Goal: Task Accomplishment & Management: Complete application form

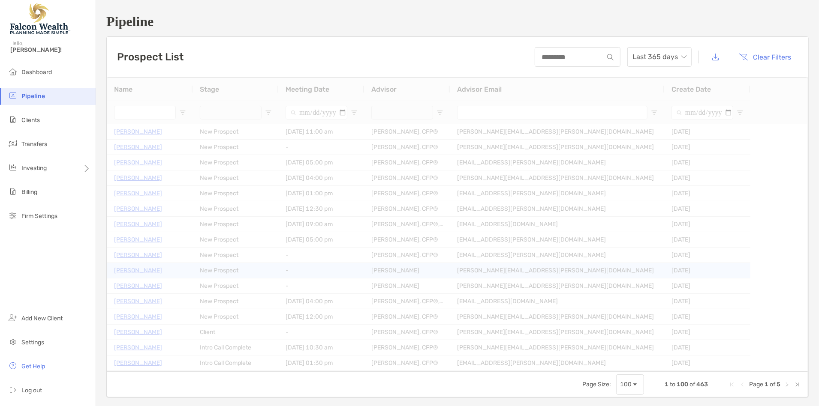
type input "**********"
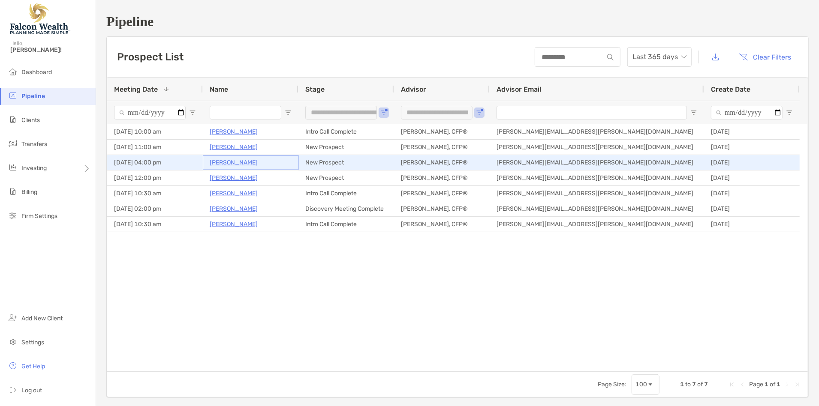
click at [224, 159] on p "[PERSON_NAME]" at bounding box center [234, 162] width 48 height 11
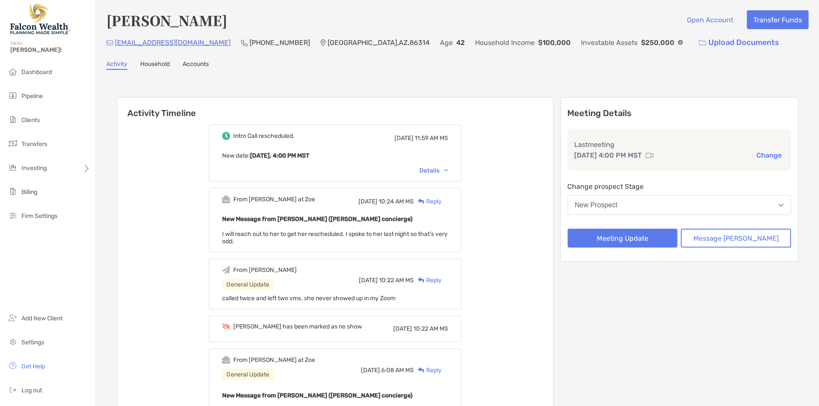
click at [654, 199] on button "New Prospect" at bounding box center [679, 205] width 224 height 20
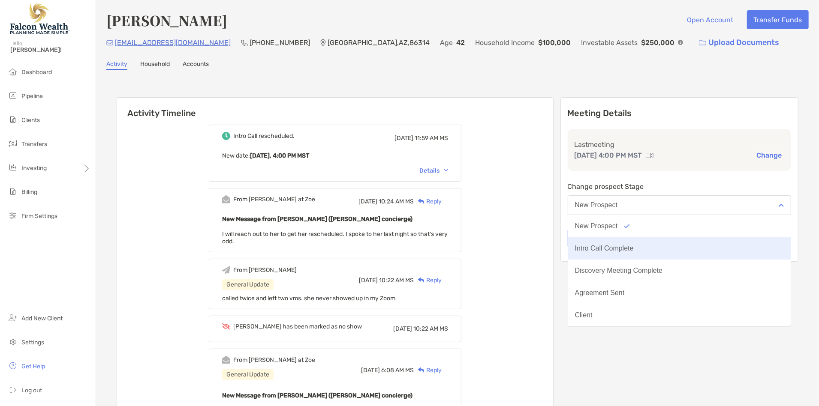
click at [633, 246] on div "Intro Call Complete" at bounding box center [604, 249] width 59 height 8
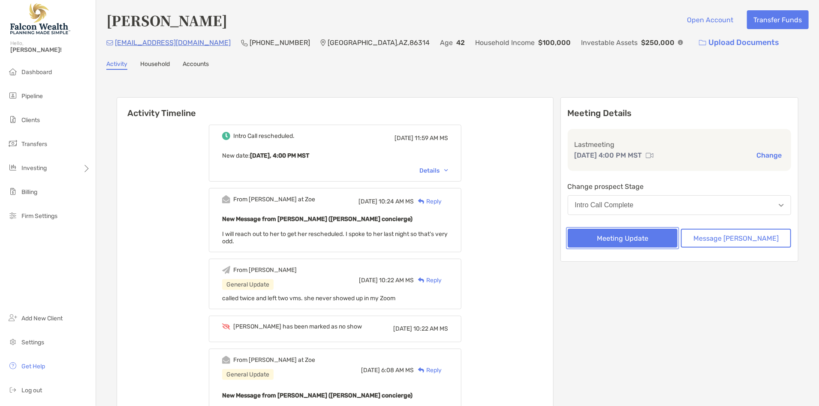
click at [633, 231] on button "Meeting Update" at bounding box center [622, 238] width 110 height 19
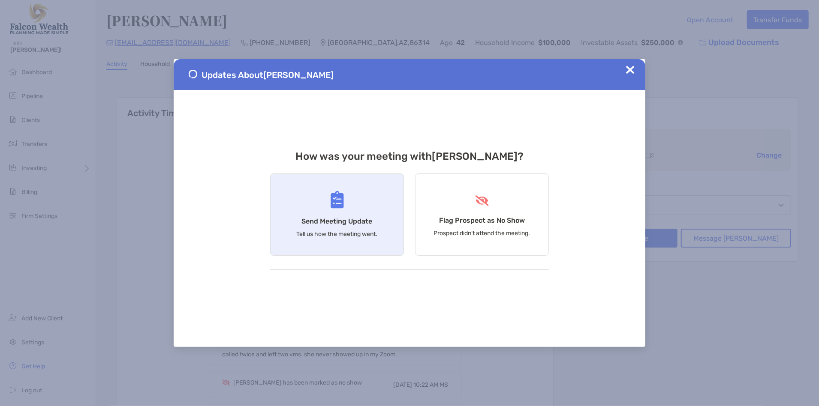
click at [342, 202] on img at bounding box center [336, 200] width 13 height 18
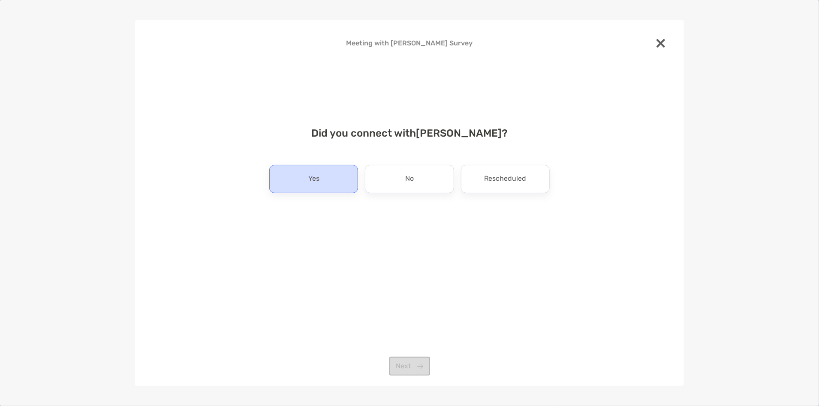
click at [332, 175] on div "Yes" at bounding box center [313, 179] width 89 height 28
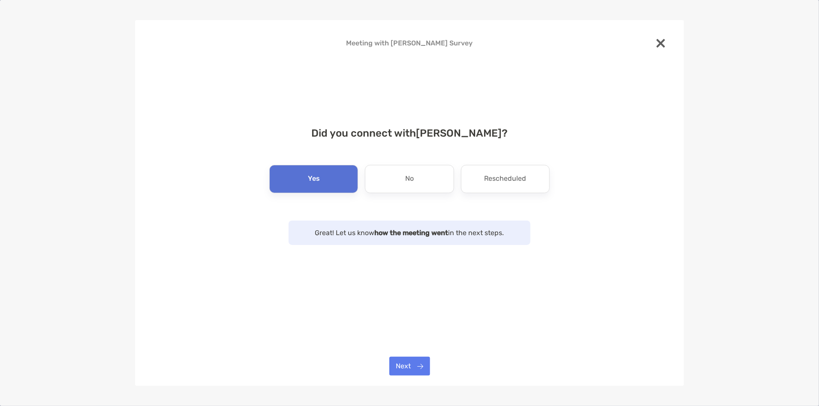
click at [412, 353] on div "Meeting with Christine Wirth Survey Did you connect with Christine Wirth ? Yes …" at bounding box center [409, 203] width 549 height 366
click at [414, 360] on button "Next" at bounding box center [409, 366] width 41 height 19
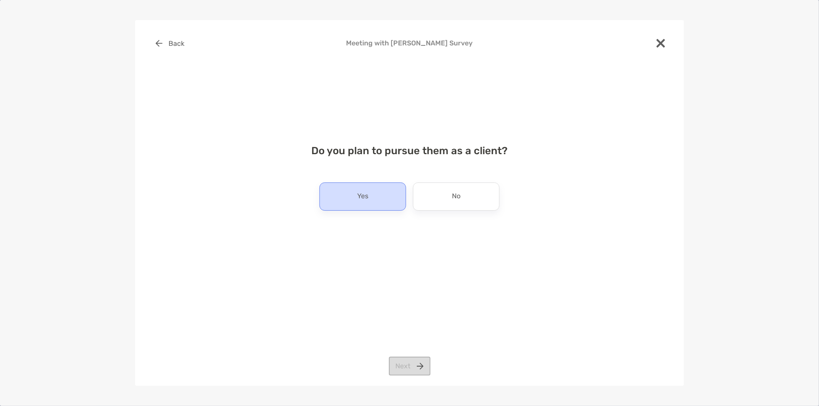
drag, startPoint x: 390, startPoint y: 191, endPoint x: 394, endPoint y: 198, distance: 8.0
click at [390, 191] on div "Yes" at bounding box center [362, 197] width 87 height 28
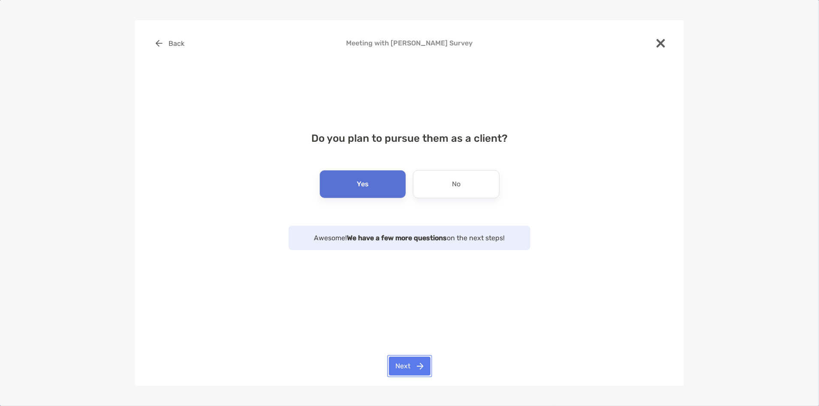
click at [416, 363] on button "Next" at bounding box center [410, 366] width 42 height 19
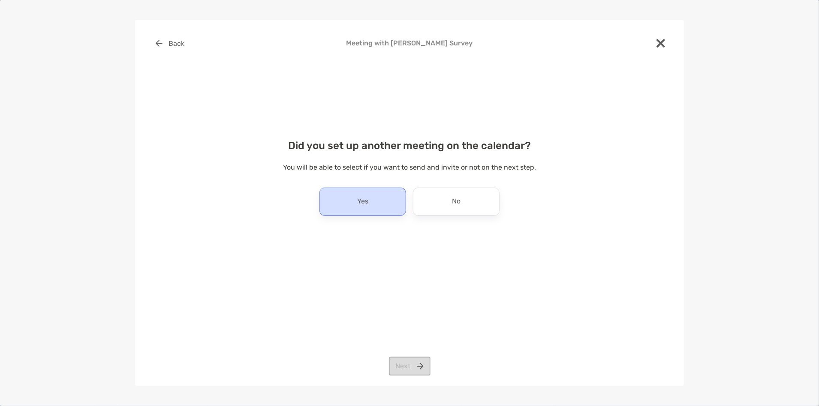
click at [375, 203] on div "Yes" at bounding box center [362, 202] width 87 height 28
click at [424, 368] on button "Next" at bounding box center [410, 366] width 42 height 19
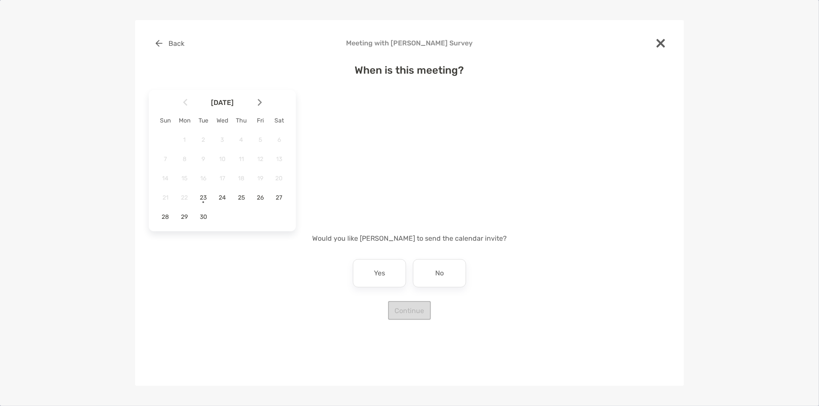
click at [416, 352] on div "Back Meeting with Christine Wirth Survey When is this meeting? September 2025 S…" at bounding box center [409, 203] width 549 height 366
click at [203, 198] on span "23" at bounding box center [203, 197] width 15 height 7
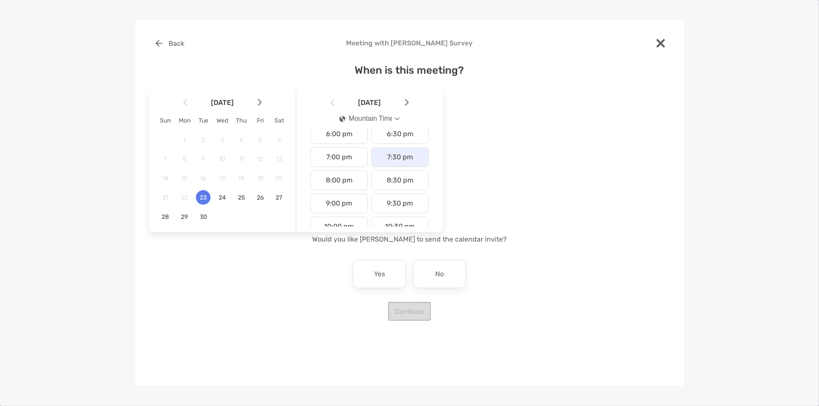
scroll to position [184, 0]
click at [392, 115] on button "Mountain Time" at bounding box center [369, 119] width 75 height 20
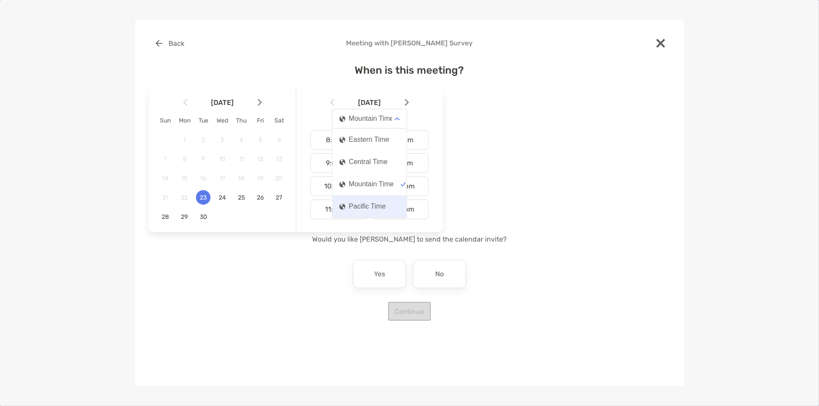
click at [373, 208] on div "Pacific Time" at bounding box center [362, 207] width 46 height 8
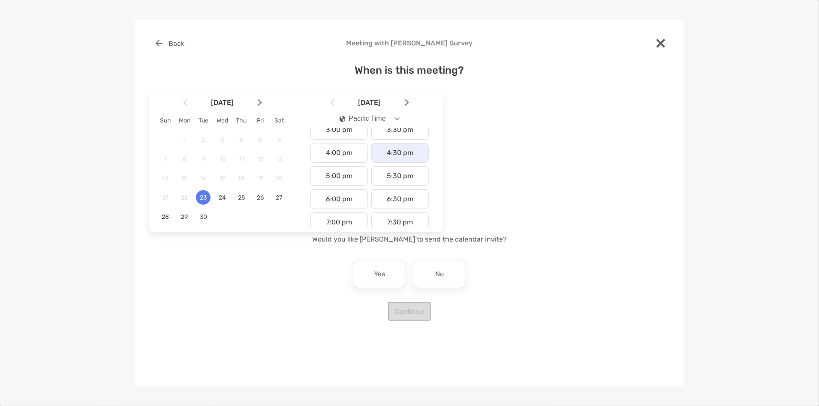
click at [385, 157] on div "4:30 pm" at bounding box center [399, 153] width 57 height 20
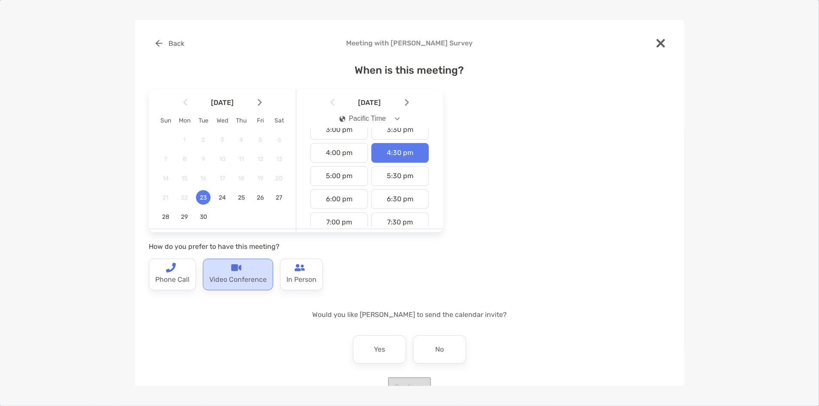
click at [249, 267] on div "Video Conference" at bounding box center [238, 275] width 70 height 32
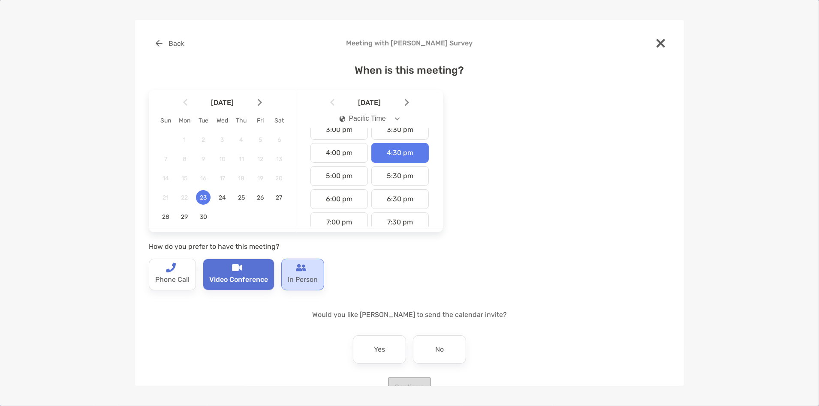
scroll to position [24, 0]
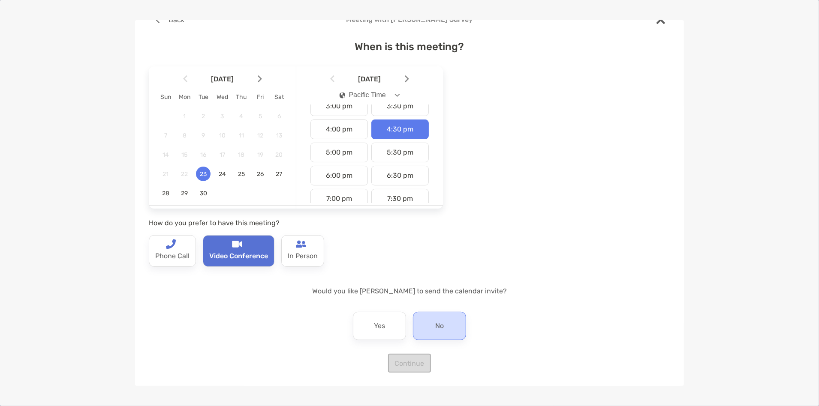
click at [444, 330] on div "No" at bounding box center [439, 326] width 53 height 28
click at [417, 366] on button "Continue" at bounding box center [409, 363] width 43 height 19
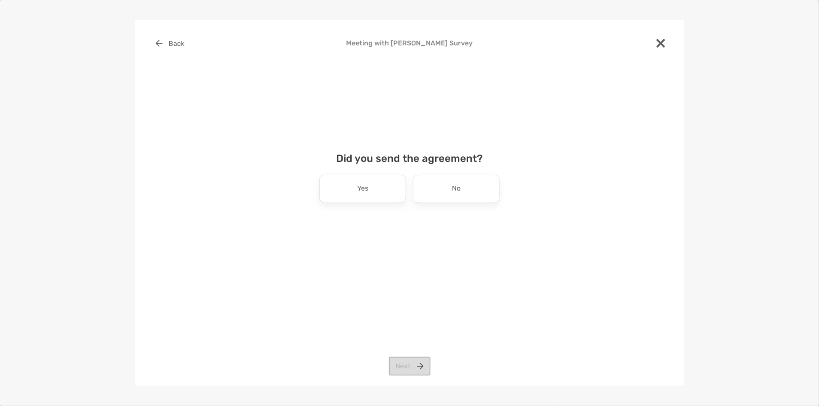
scroll to position [0, 0]
click at [443, 187] on div "No" at bounding box center [456, 189] width 87 height 28
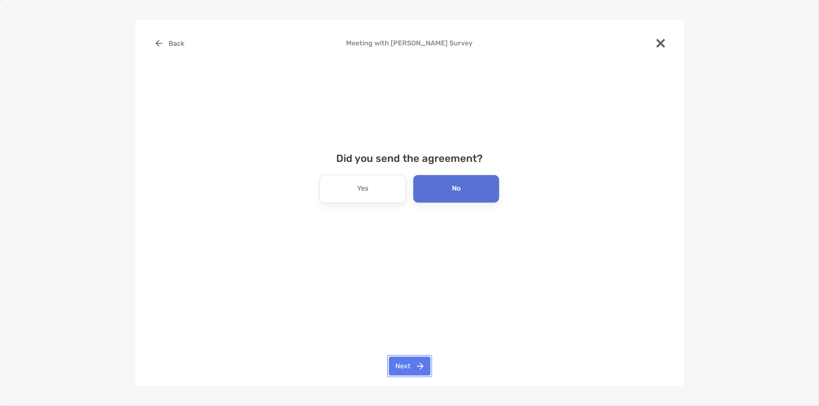
click at [420, 366] on button "Next" at bounding box center [410, 366] width 42 height 19
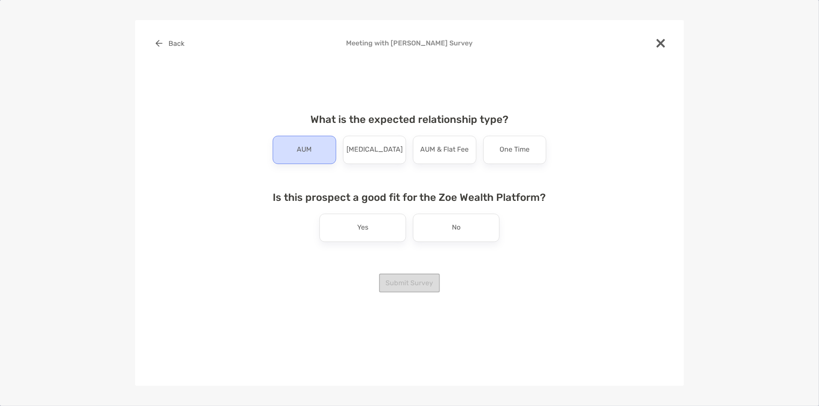
click at [317, 158] on div "AUM" at bounding box center [304, 150] width 63 height 28
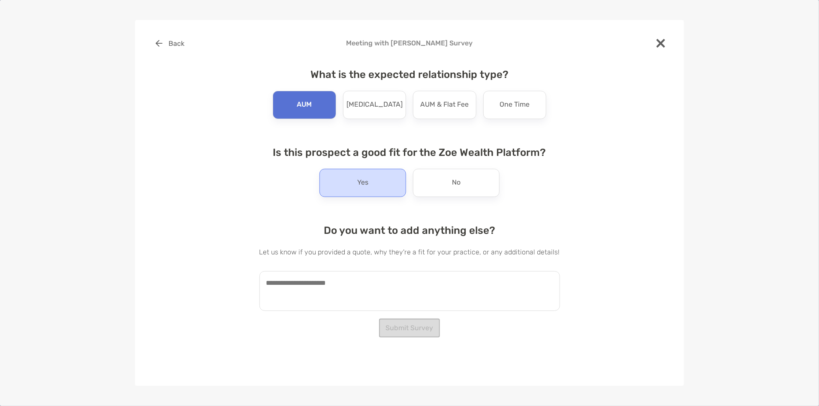
click at [377, 187] on div "Yes" at bounding box center [362, 183] width 87 height 28
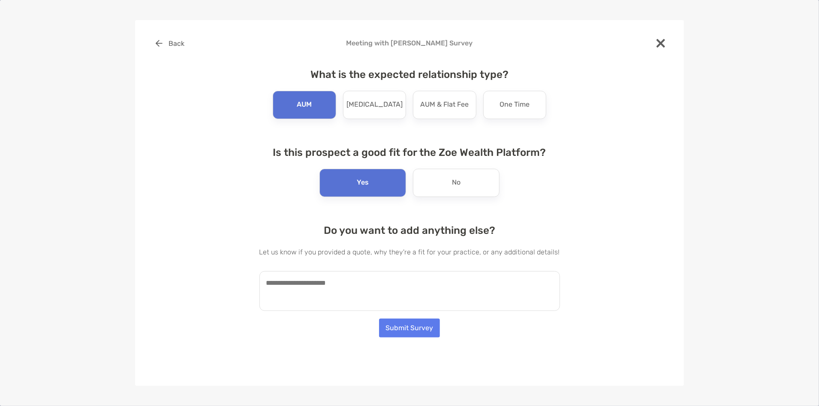
click at [366, 287] on textarea at bounding box center [409, 291] width 300 height 40
click at [348, 278] on textarea "**********" at bounding box center [405, 291] width 292 height 40
click at [302, 284] on textarea "**********" at bounding box center [405, 291] width 292 height 40
click at [345, 280] on textarea "**********" at bounding box center [405, 291] width 292 height 40
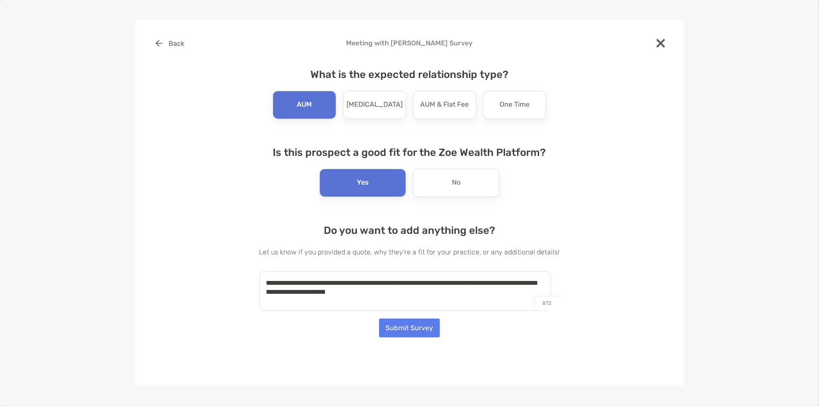
click at [435, 288] on textarea "**********" at bounding box center [405, 291] width 292 height 40
type textarea "**********"
click at [424, 328] on button "Submit Survey" at bounding box center [409, 328] width 61 height 19
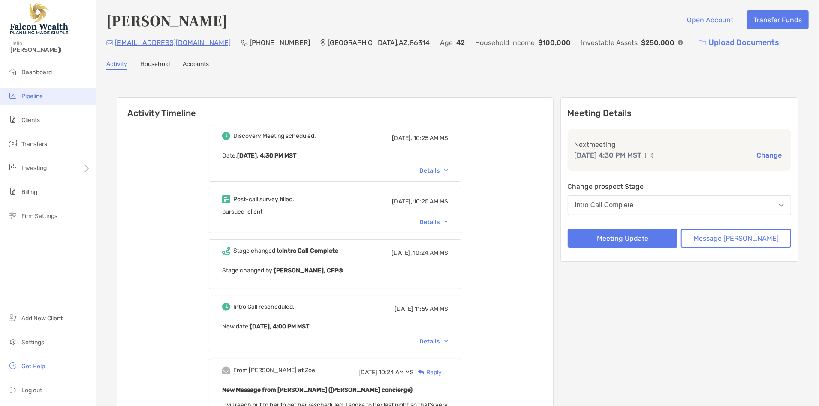
click at [37, 101] on li "Pipeline" at bounding box center [48, 96] width 96 height 17
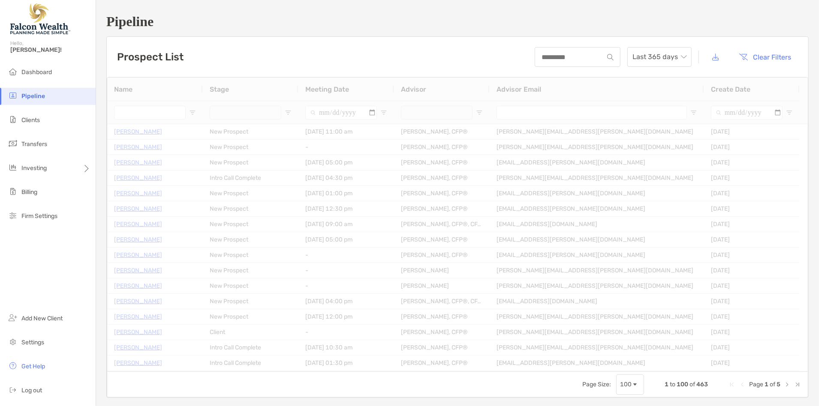
type input "**********"
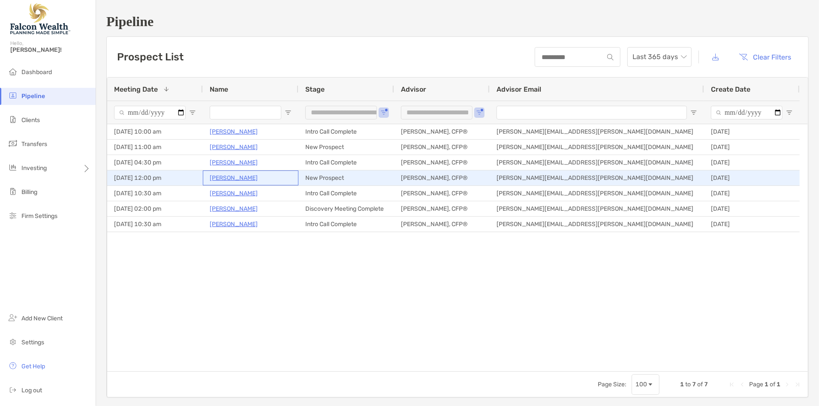
click at [237, 177] on p "[PERSON_NAME]" at bounding box center [234, 178] width 48 height 11
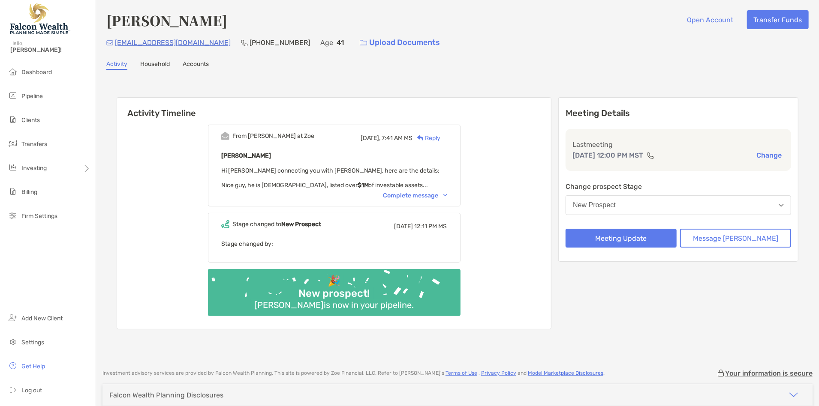
click at [632, 203] on button "New Prospect" at bounding box center [677, 205] width 225 height 20
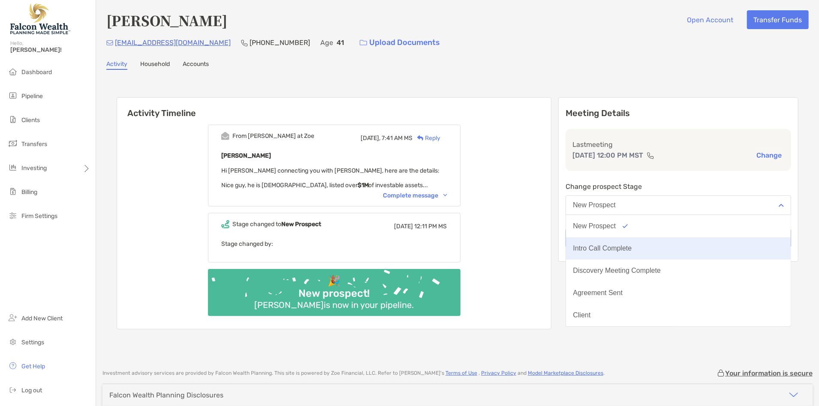
click at [631, 249] on div "Intro Call Complete" at bounding box center [602, 249] width 59 height 8
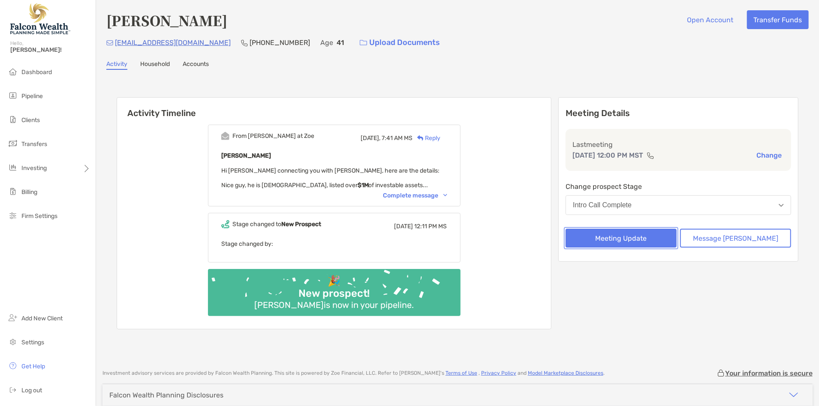
click at [630, 241] on button "Meeting Update" at bounding box center [620, 238] width 111 height 19
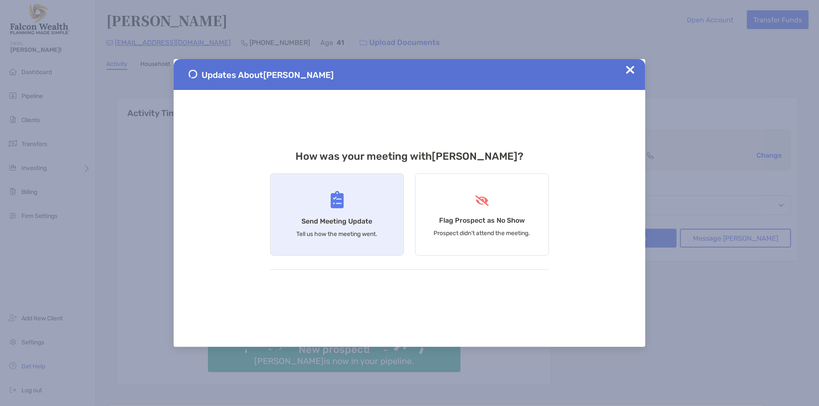
click at [321, 213] on div "Send Meeting Update Tell us how the meeting went." at bounding box center [337, 215] width 134 height 82
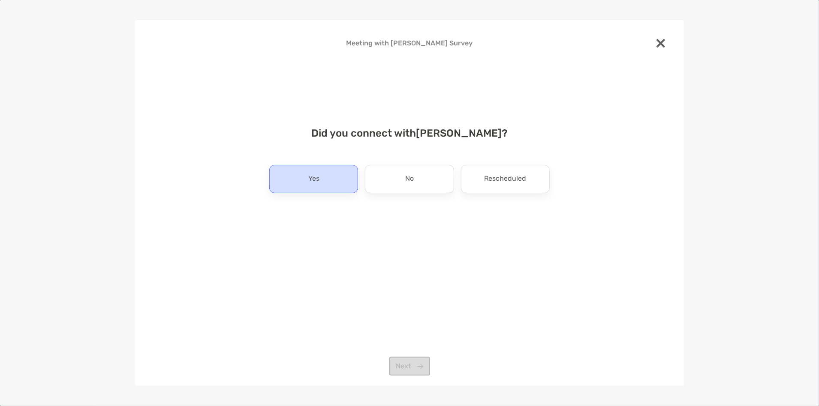
click at [330, 172] on div "Yes" at bounding box center [313, 179] width 89 height 28
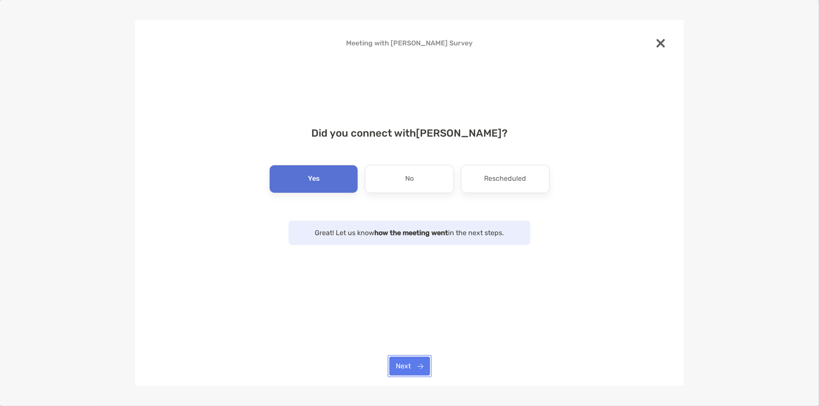
click at [414, 362] on button "Next" at bounding box center [409, 366] width 41 height 19
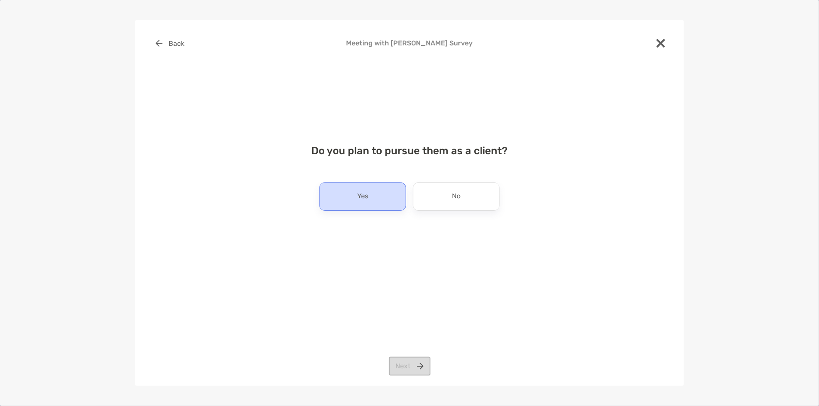
click at [388, 192] on div "Yes" at bounding box center [362, 197] width 87 height 28
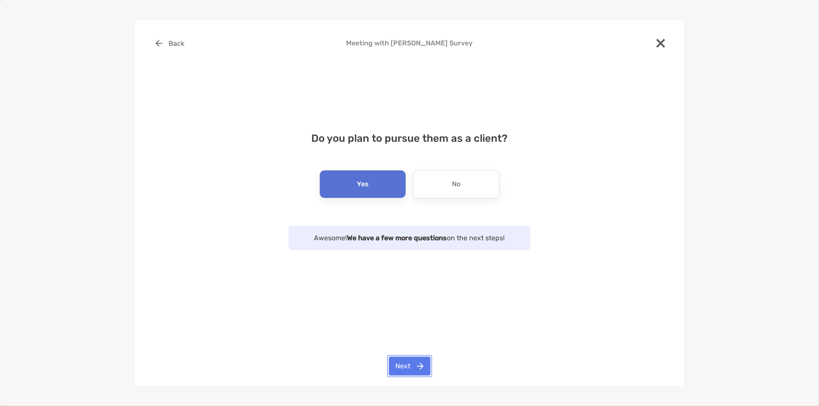
click at [416, 367] on button "Next" at bounding box center [410, 366] width 42 height 19
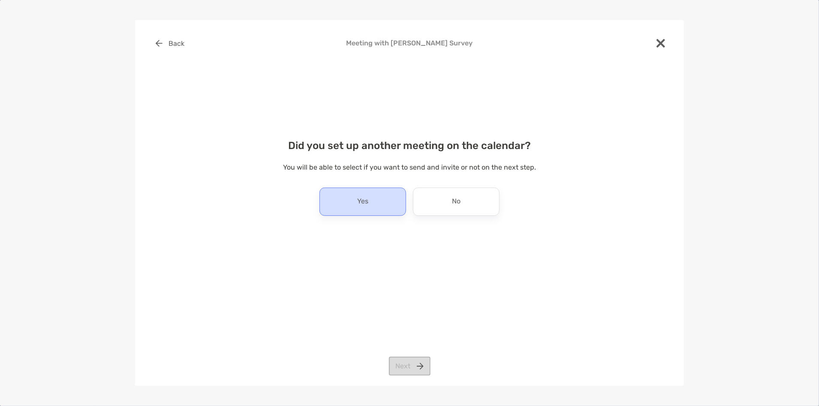
click at [379, 207] on div "Yes" at bounding box center [362, 202] width 87 height 28
click at [411, 362] on button "Next" at bounding box center [410, 366] width 42 height 19
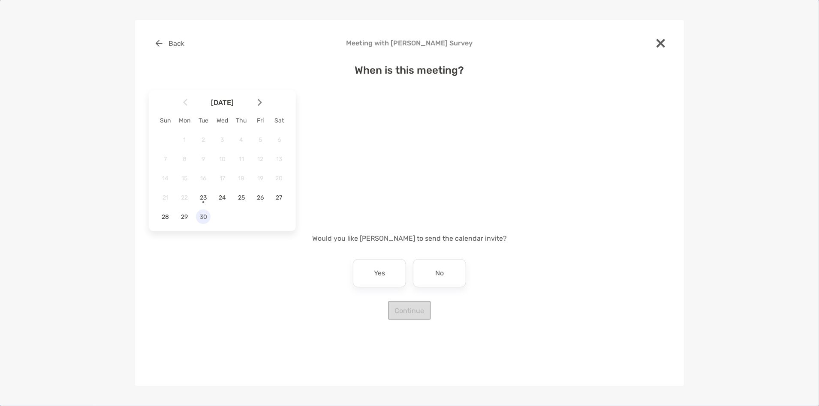
click at [205, 217] on span "30" at bounding box center [203, 216] width 15 height 7
click at [385, 120] on div "Mountain Time" at bounding box center [365, 119] width 53 height 8
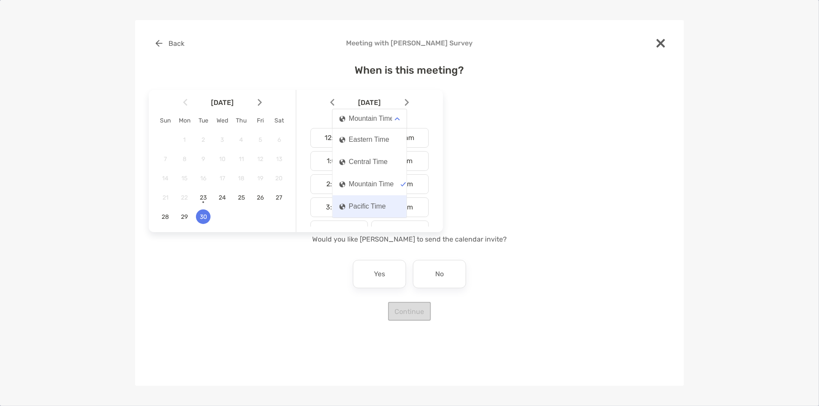
click at [374, 209] on div "Pacific Time" at bounding box center [362, 207] width 46 height 8
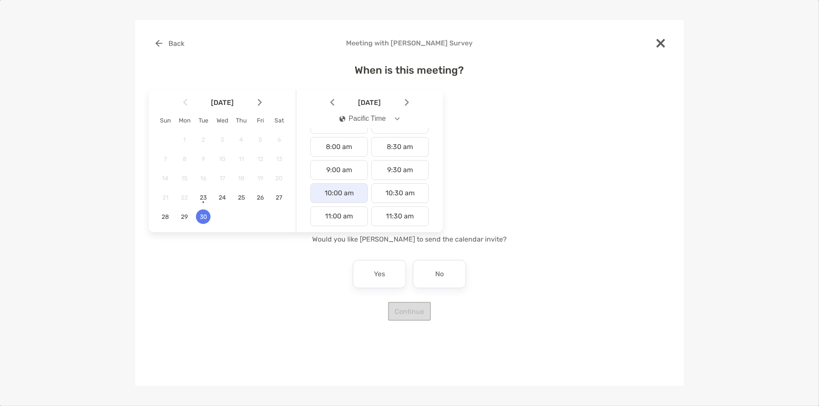
scroll to position [178, 0]
click at [343, 191] on div "10:00 am" at bounding box center [338, 191] width 57 height 20
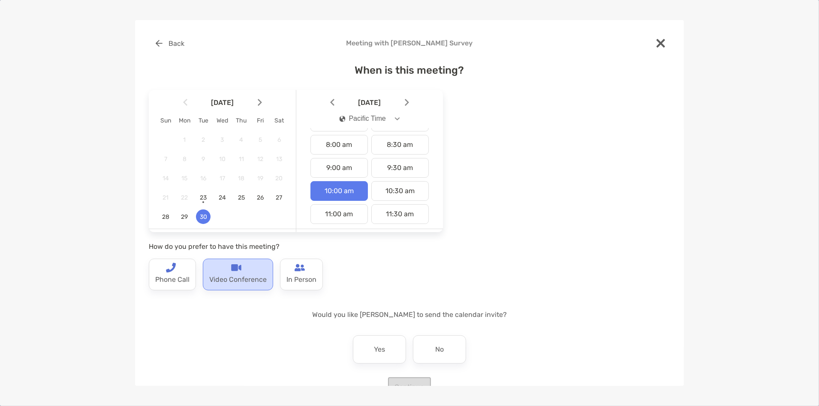
click at [235, 273] on img at bounding box center [236, 268] width 10 height 10
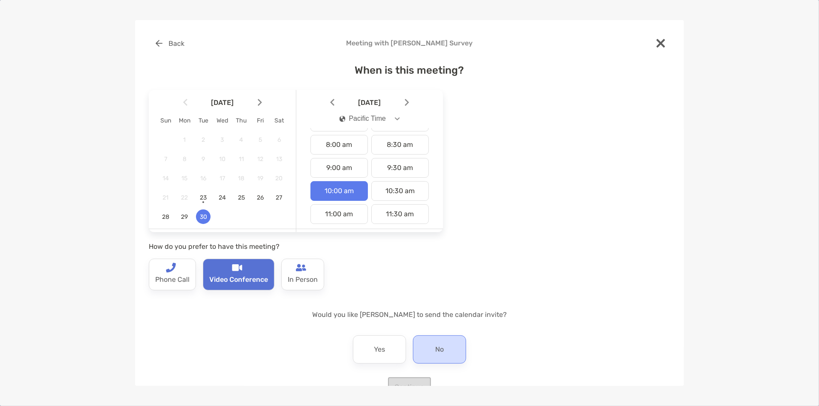
click at [422, 342] on div "No" at bounding box center [439, 350] width 53 height 28
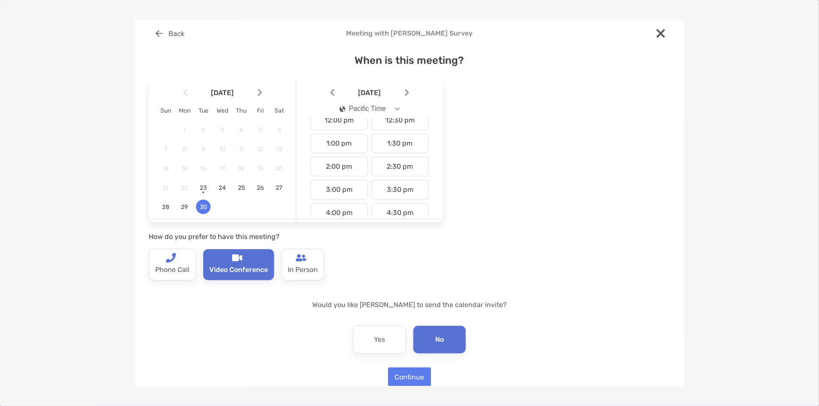
scroll to position [24, 0]
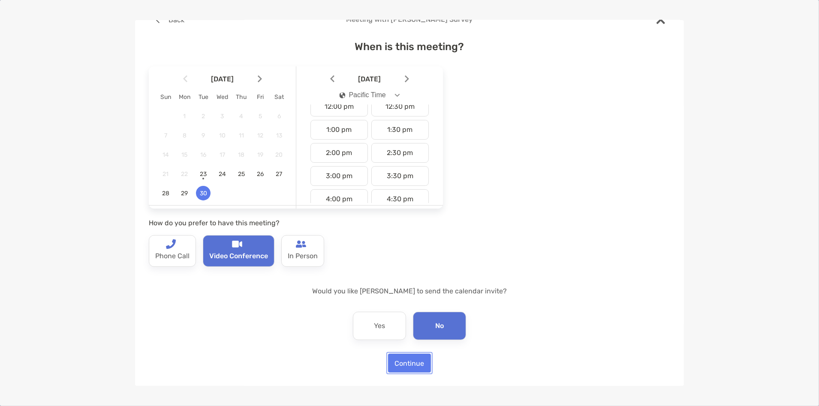
click at [404, 365] on button "Continue" at bounding box center [409, 363] width 43 height 19
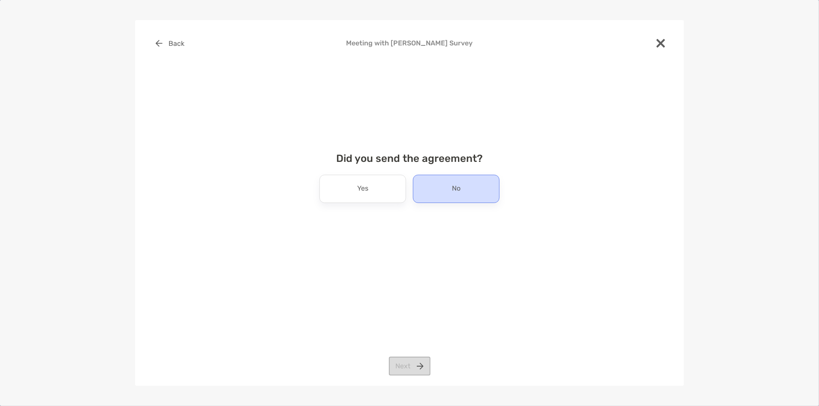
click at [462, 186] on div "No" at bounding box center [456, 189] width 87 height 28
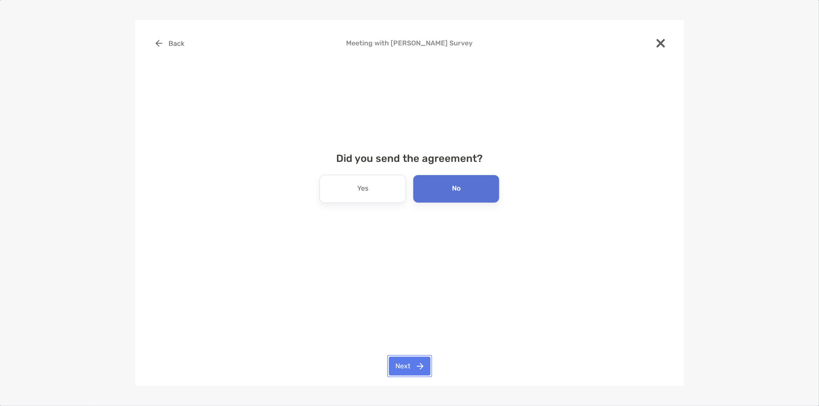
click at [411, 365] on button "Next" at bounding box center [410, 366] width 42 height 19
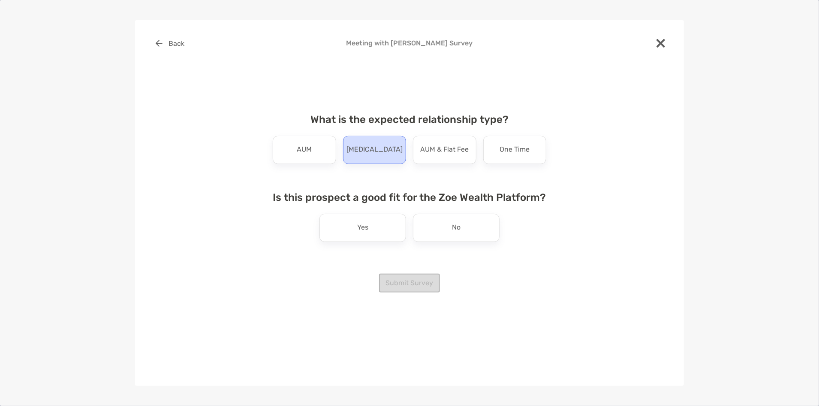
click at [375, 156] on p "Retainer" at bounding box center [374, 150] width 56 height 14
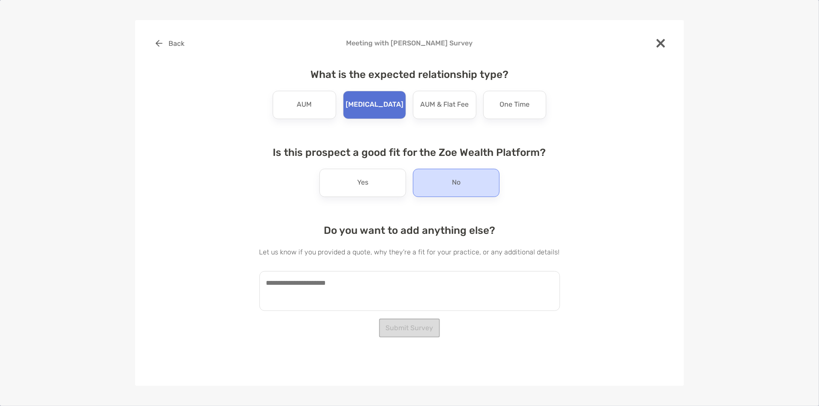
click at [452, 177] on p "No" at bounding box center [456, 183] width 9 height 14
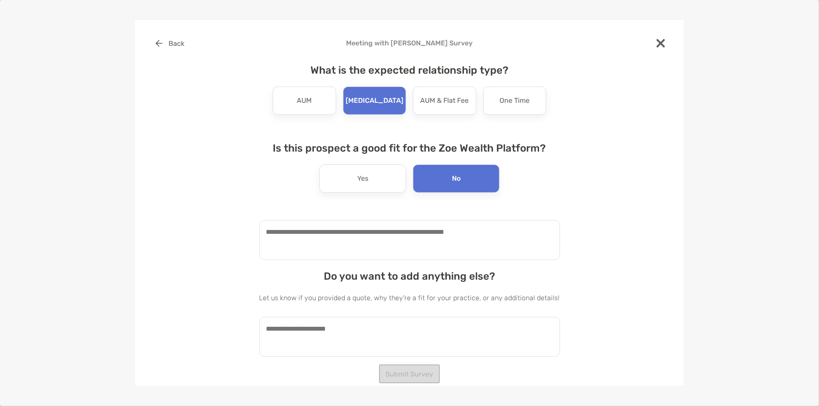
click at [336, 245] on textarea at bounding box center [409, 240] width 300 height 40
type textarea "**********"
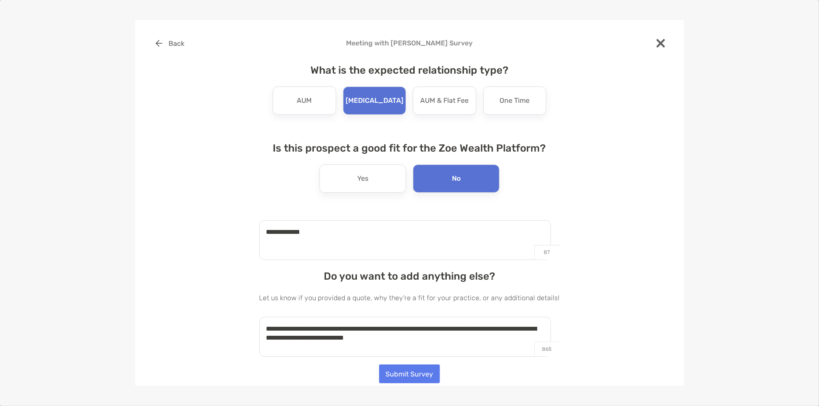
type textarea "**********"
click at [399, 366] on button "Submit Survey" at bounding box center [409, 374] width 61 height 19
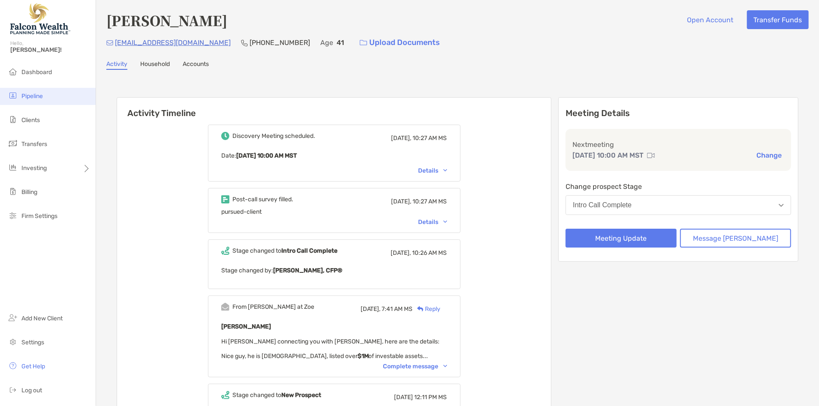
click at [40, 91] on li "Pipeline" at bounding box center [48, 96] width 96 height 17
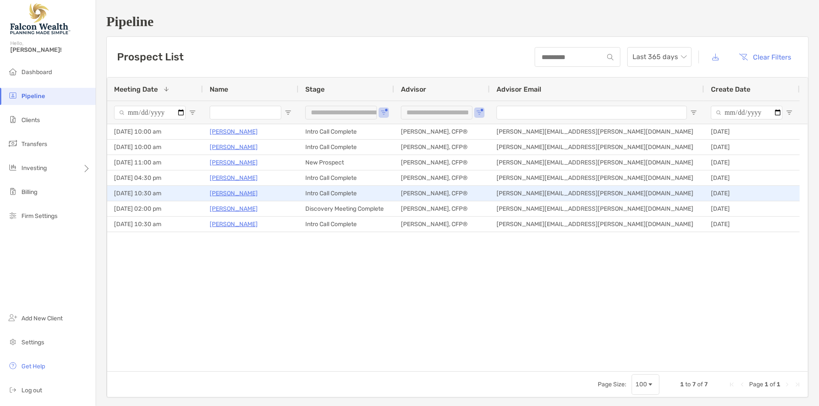
click at [233, 193] on p "[PERSON_NAME]" at bounding box center [234, 193] width 48 height 11
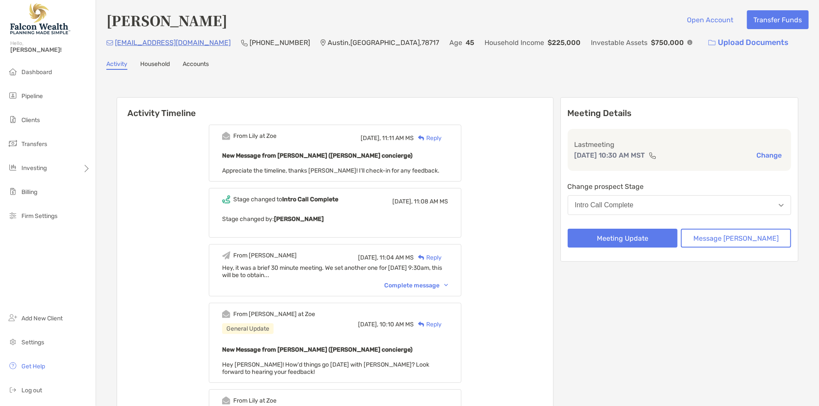
click at [633, 208] on div "Intro Call Complete" at bounding box center [604, 205] width 59 height 8
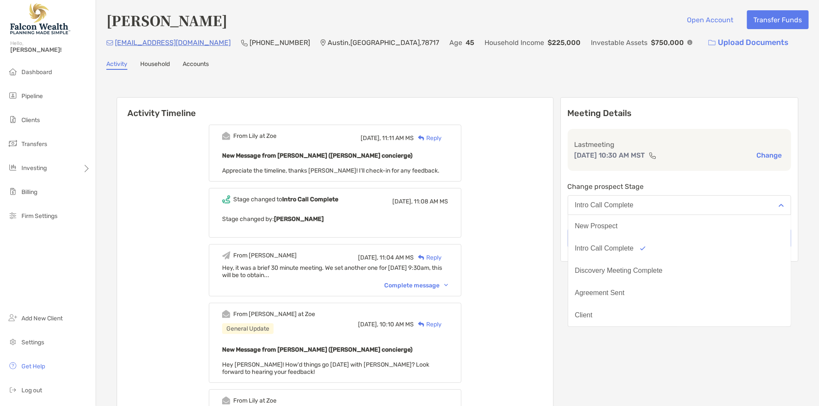
click at [553, 176] on div "From Lily at Zoe Yesterday, 11:11 AM MS Reply New Message from Lily Kraus (Zoe …" at bounding box center [335, 374] width 436 height 513
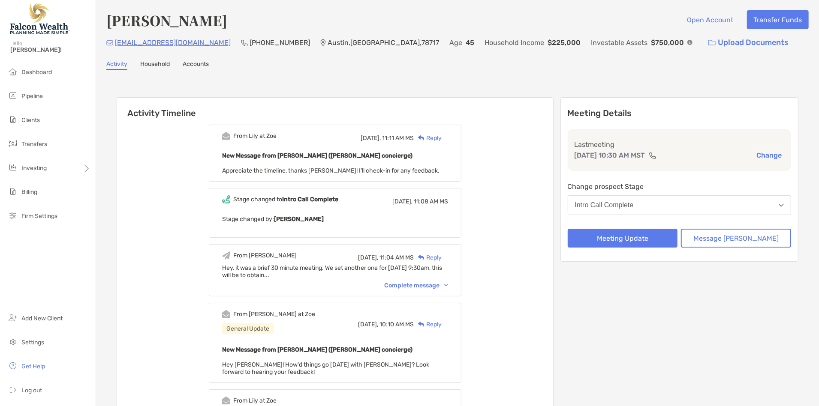
click at [645, 243] on div "Meeting Details Last meeting Sep 19, 10:30 AM MST Change Change prospect Stage …" at bounding box center [679, 179] width 238 height 165
click at [642, 233] on button "Meeting Update" at bounding box center [622, 238] width 110 height 19
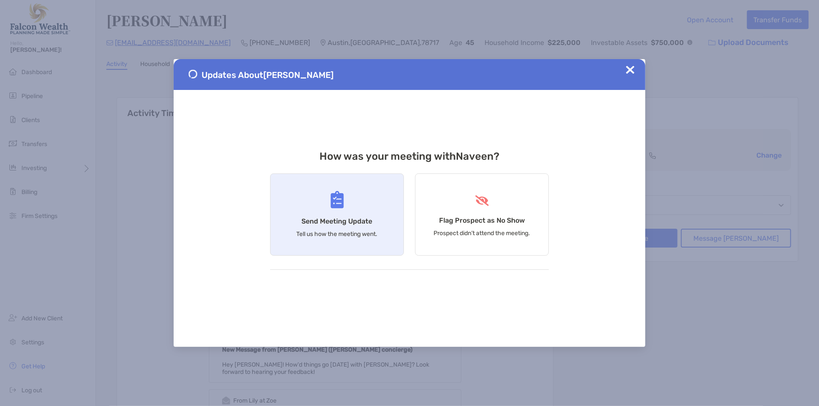
click at [323, 200] on div "Send Meeting Update Tell us how the meeting went." at bounding box center [337, 215] width 134 height 82
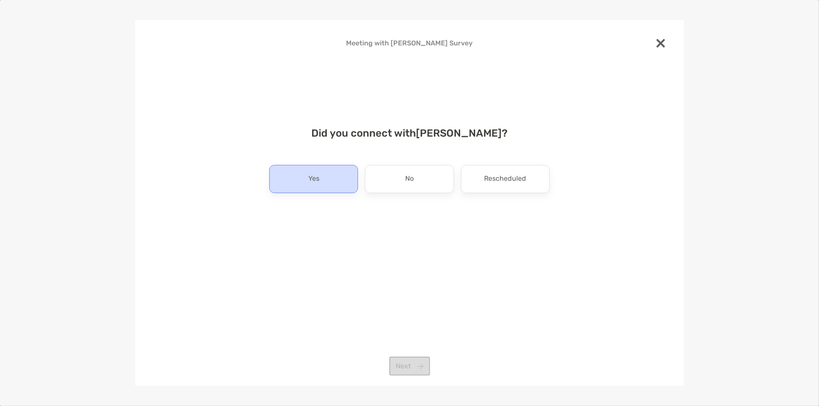
click at [325, 179] on div "Yes" at bounding box center [313, 179] width 89 height 28
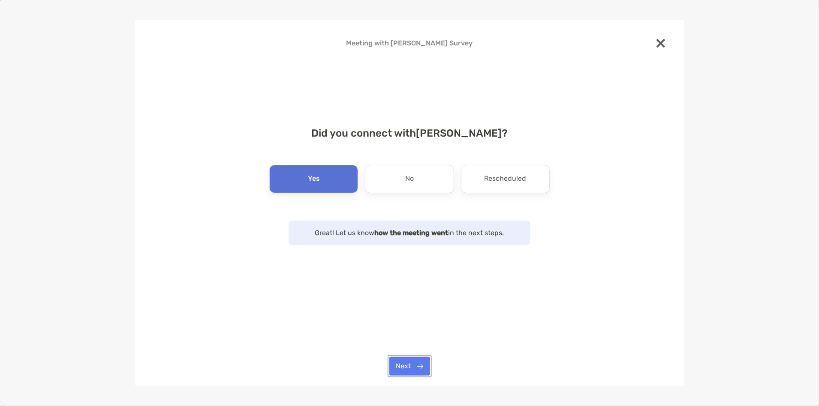
drag, startPoint x: 402, startPoint y: 360, endPoint x: 396, endPoint y: 332, distance: 28.3
click at [402, 360] on button "Next" at bounding box center [409, 366] width 41 height 19
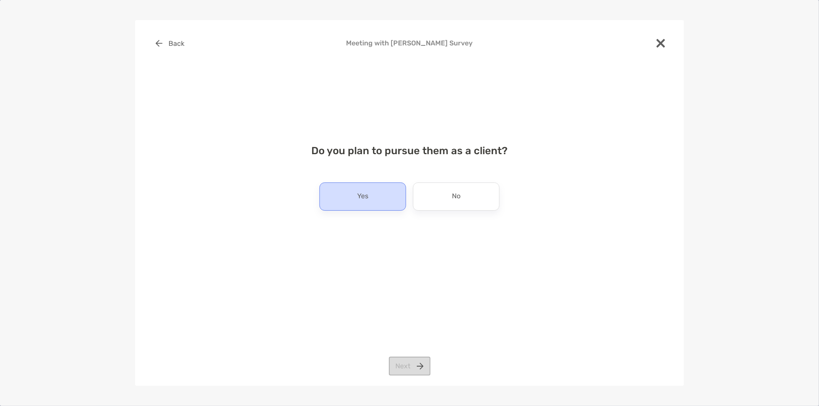
click at [350, 200] on div "Yes" at bounding box center [362, 197] width 87 height 28
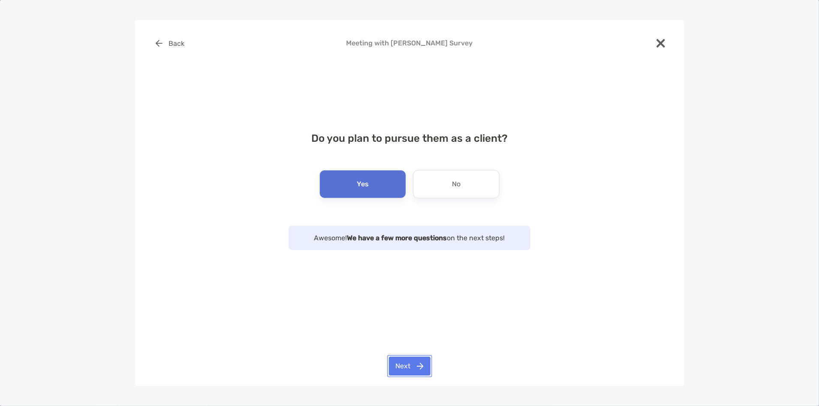
click at [417, 365] on button "Next" at bounding box center [410, 366] width 42 height 19
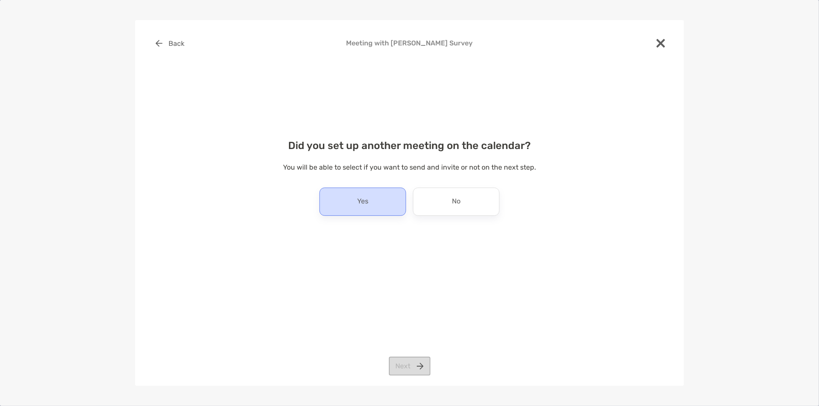
click at [347, 201] on div "Yes" at bounding box center [362, 202] width 87 height 28
click at [414, 362] on button "Next" at bounding box center [410, 366] width 42 height 19
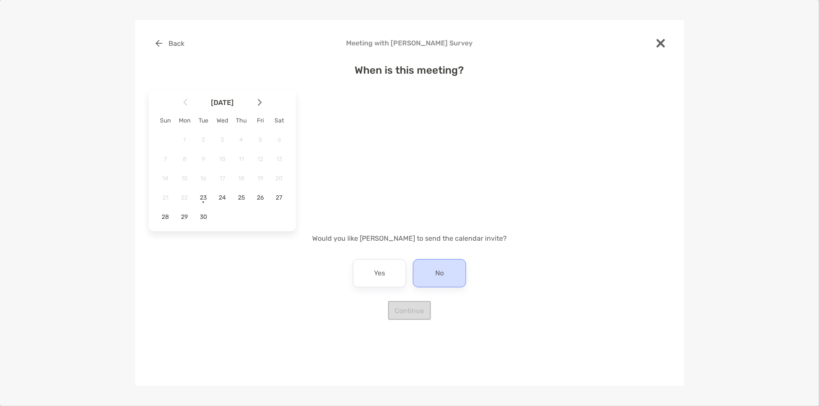
click at [457, 278] on div "No" at bounding box center [439, 273] width 53 height 28
click at [264, 199] on span "26" at bounding box center [260, 197] width 15 height 7
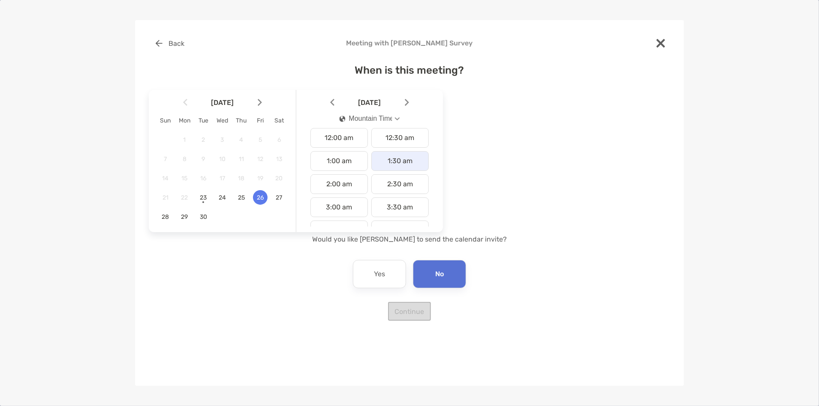
scroll to position [36, 0]
click at [399, 117] on button "Mountain Time" at bounding box center [369, 119] width 75 height 20
click at [370, 208] on div "Pacific Time" at bounding box center [362, 207] width 46 height 8
click at [400, 171] on div "9:30 am" at bounding box center [399, 168] width 57 height 20
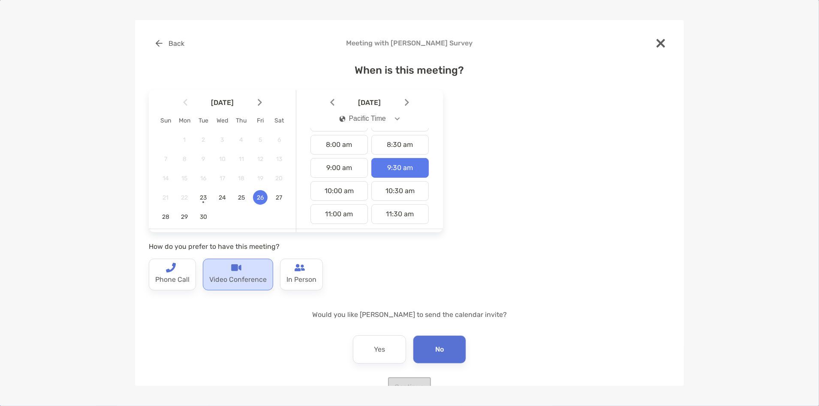
click at [240, 284] on p "Video Conference" at bounding box center [237, 280] width 57 height 14
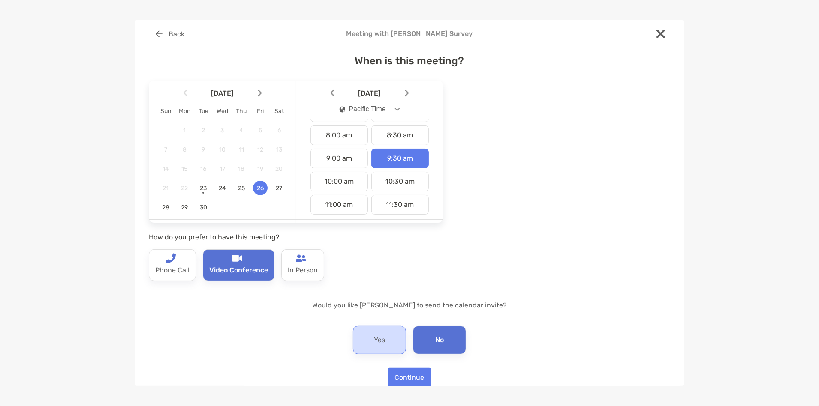
scroll to position [24, 0]
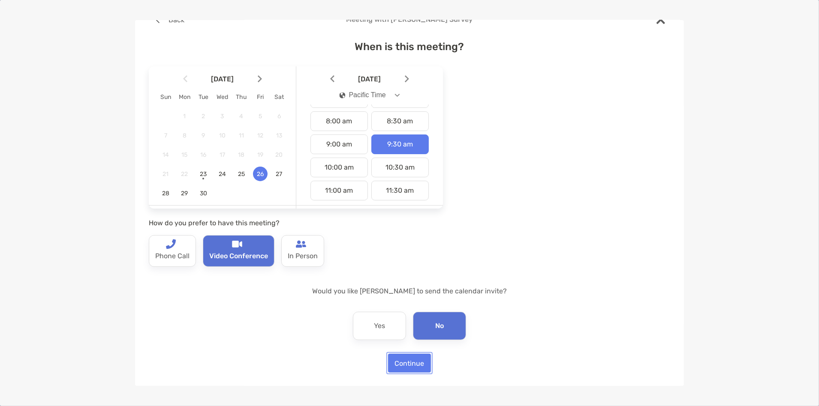
click at [402, 362] on button "Continue" at bounding box center [409, 363] width 43 height 19
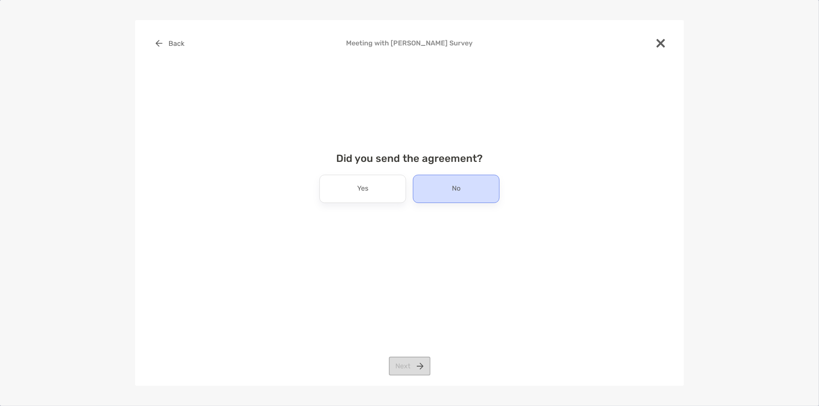
click at [443, 195] on div "No" at bounding box center [456, 189] width 87 height 28
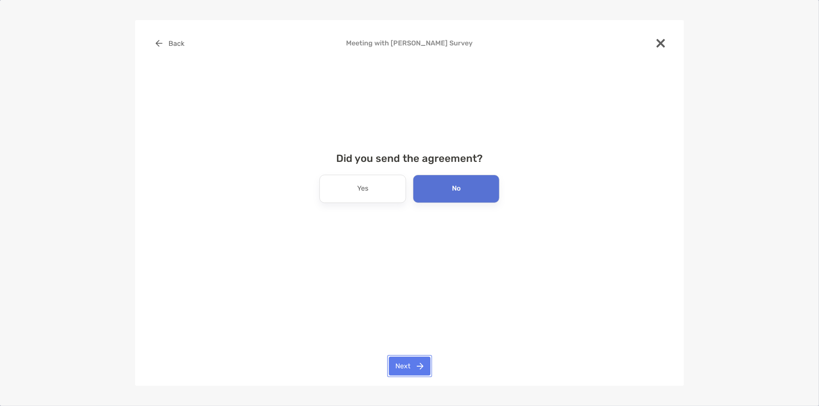
click at [419, 369] on button "Next" at bounding box center [410, 366] width 42 height 19
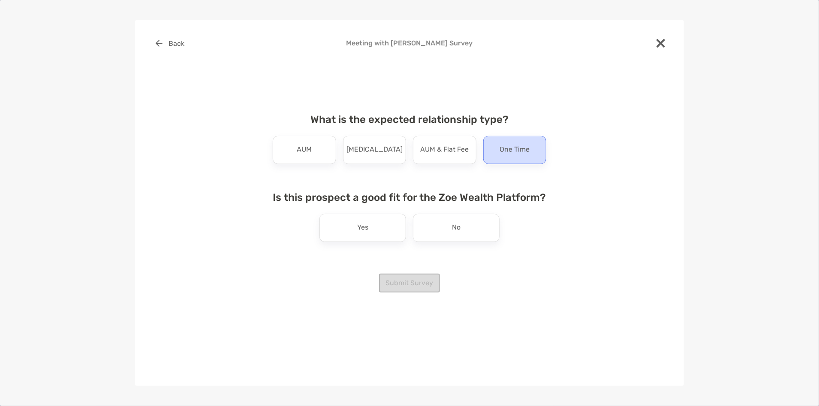
click at [510, 153] on p "One Time" at bounding box center [514, 150] width 30 height 14
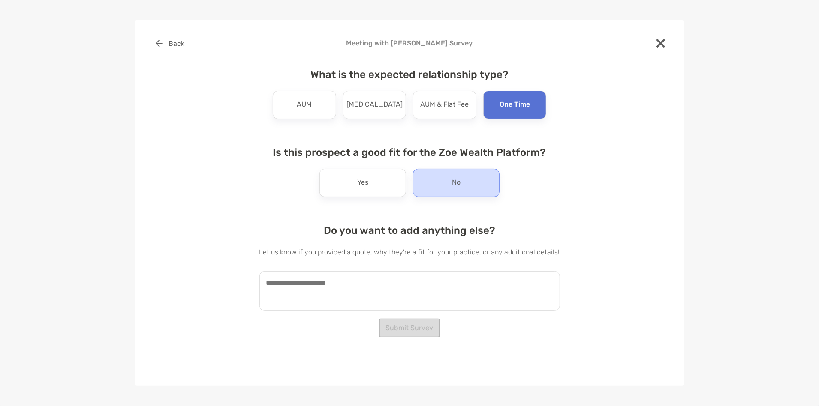
click at [452, 185] on p "No" at bounding box center [456, 183] width 9 height 14
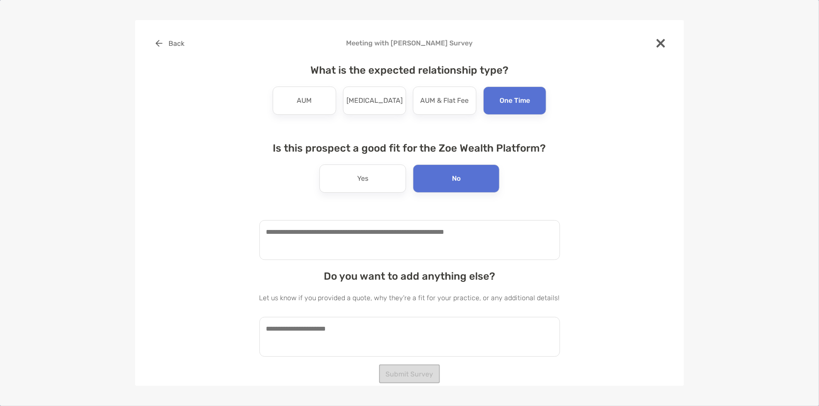
click at [385, 260] on textarea at bounding box center [409, 240] width 300 height 40
type textarea "********"
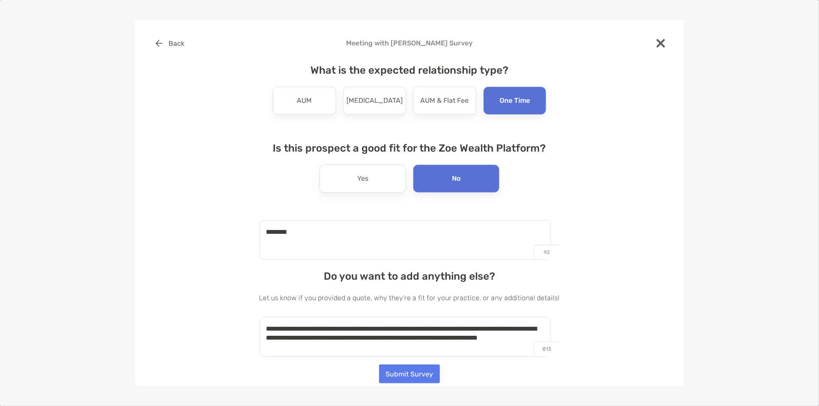
type textarea "**********"
click at [402, 378] on button "Submit Survey" at bounding box center [409, 374] width 61 height 19
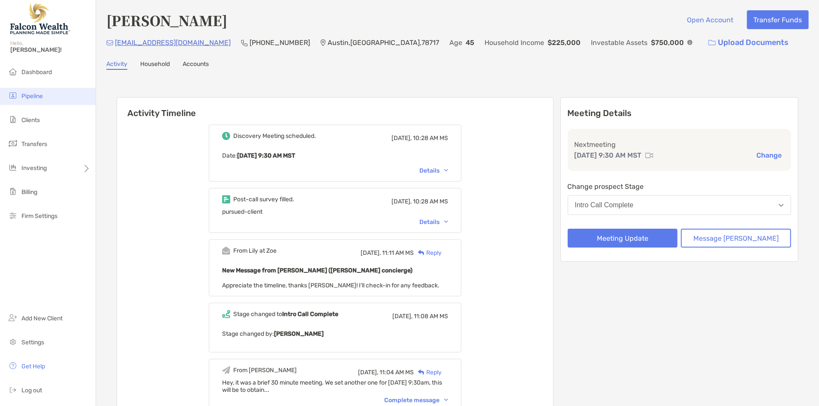
click at [35, 94] on span "Pipeline" at bounding box center [31, 96] width 21 height 7
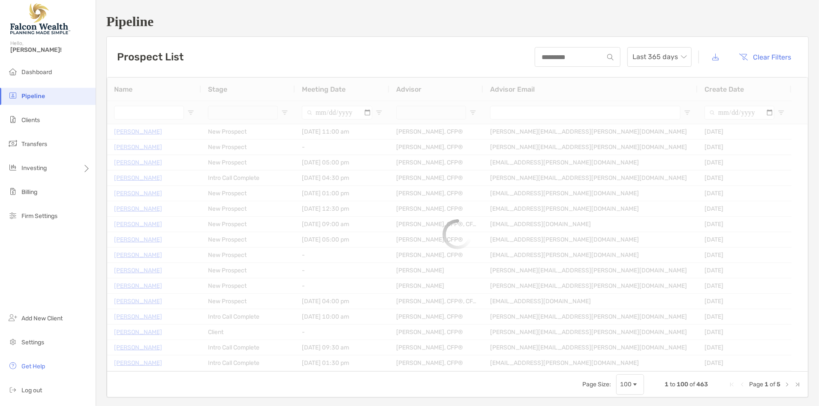
type input "**********"
